Goal: Navigation & Orientation: Find specific page/section

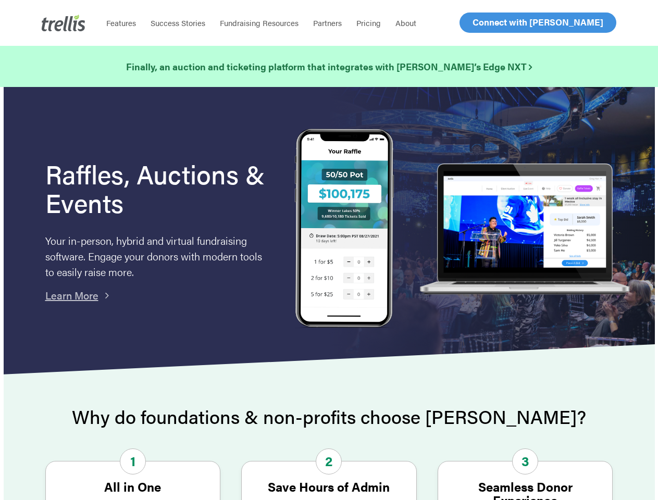
click at [329, 250] on img at bounding box center [344, 229] width 99 height 201
